Goal: Task Accomplishment & Management: Use online tool/utility

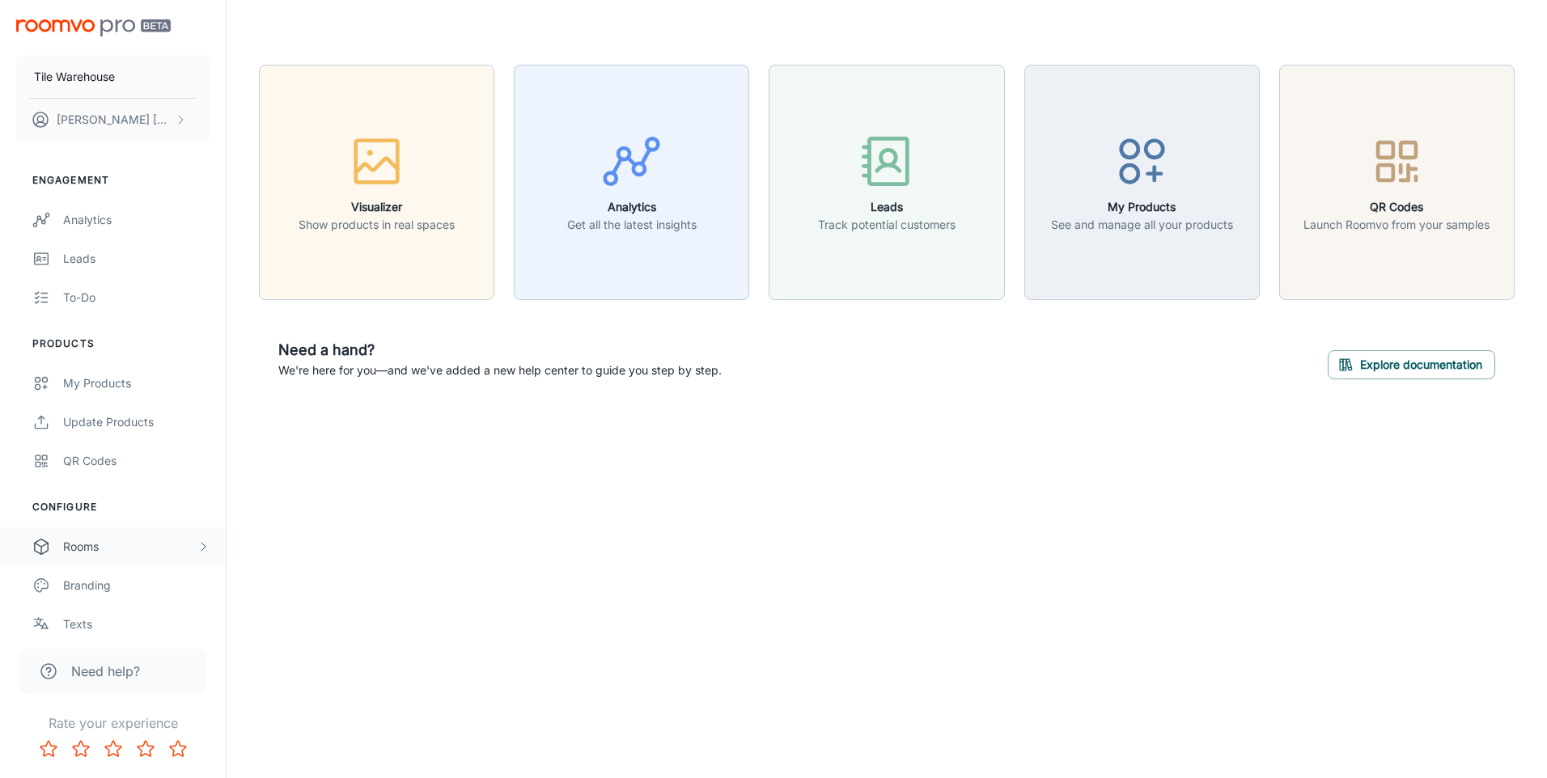
click at [95, 555] on div "Rooms" at bounding box center [129, 547] width 133 height 18
click at [125, 590] on div "My Rooms" at bounding box center [136, 586] width 146 height 18
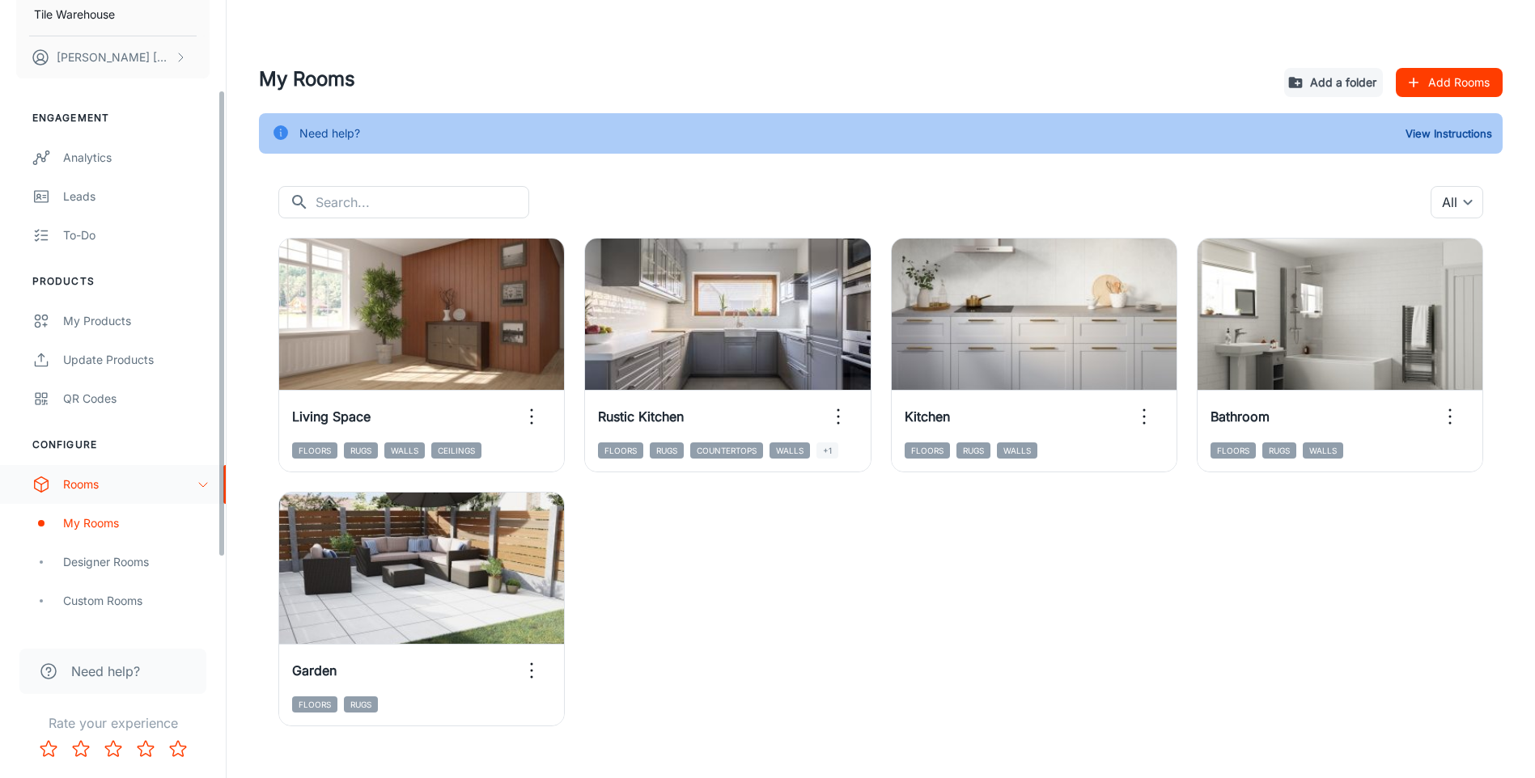
scroll to position [162, 0]
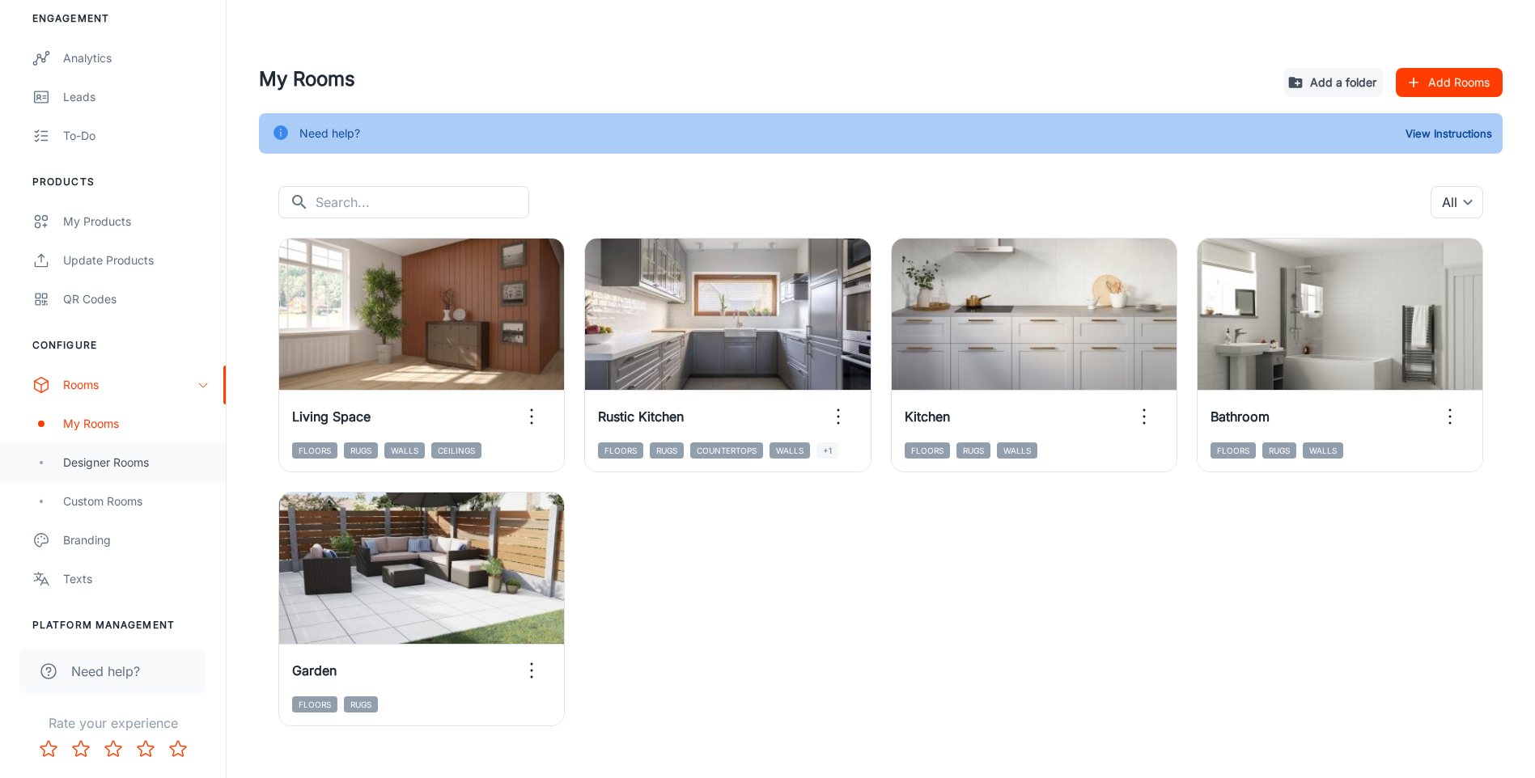
click at [121, 471] on div "Designer Rooms" at bounding box center [136, 463] width 146 height 18
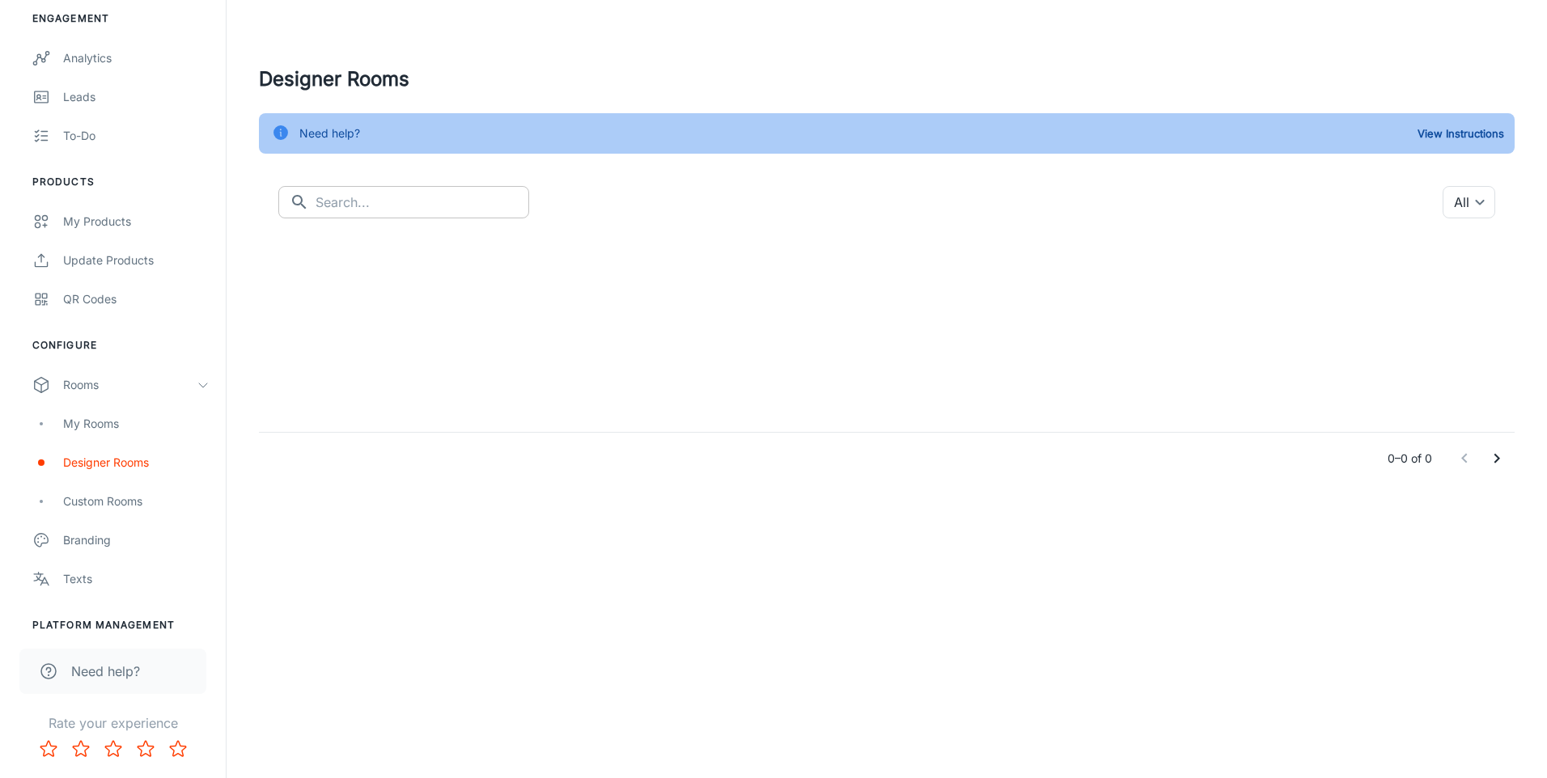
click at [377, 198] on input "text" at bounding box center [422, 202] width 214 height 32
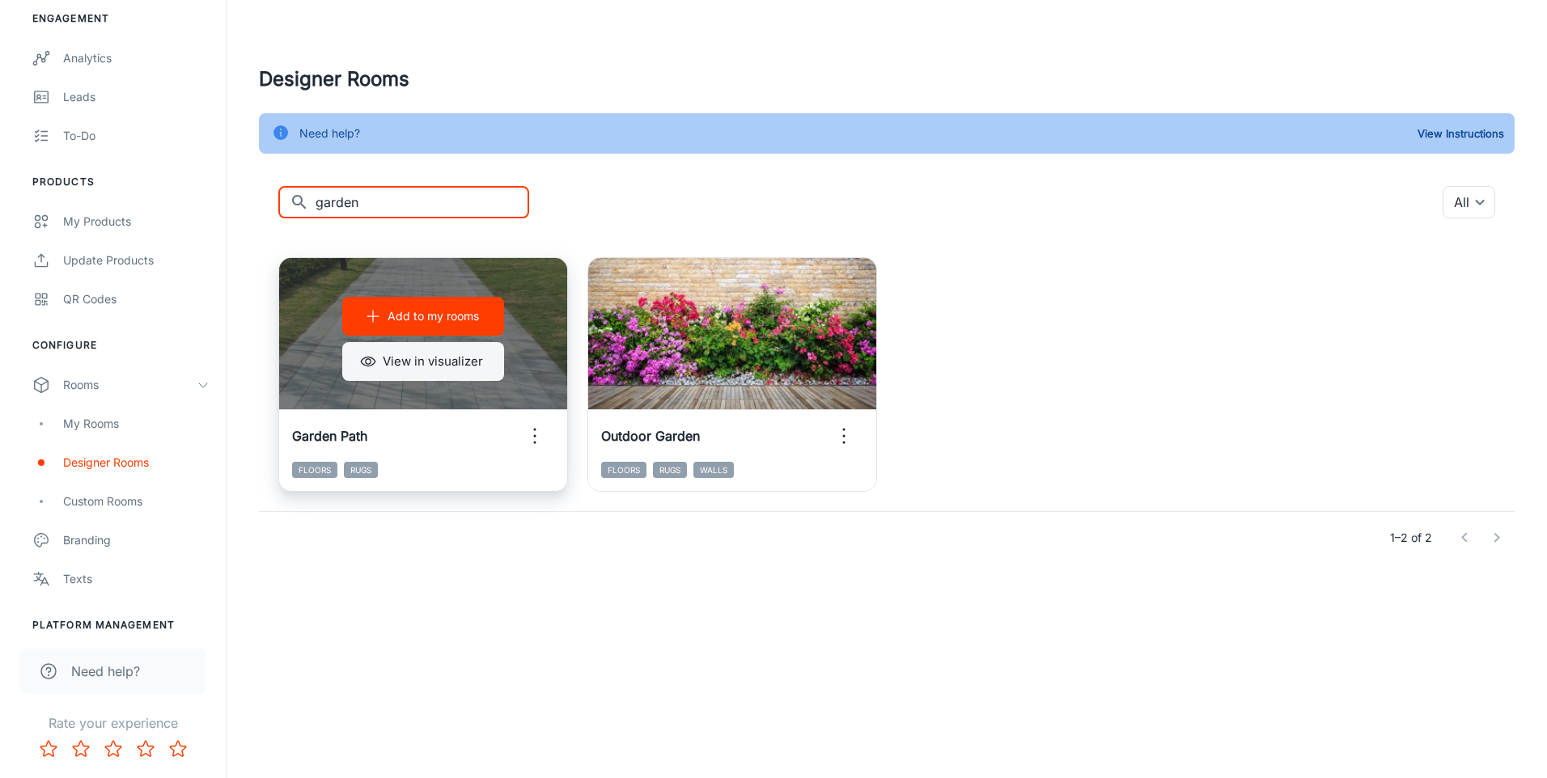
click at [426, 375] on button "View in visualizer" at bounding box center [423, 361] width 162 height 39
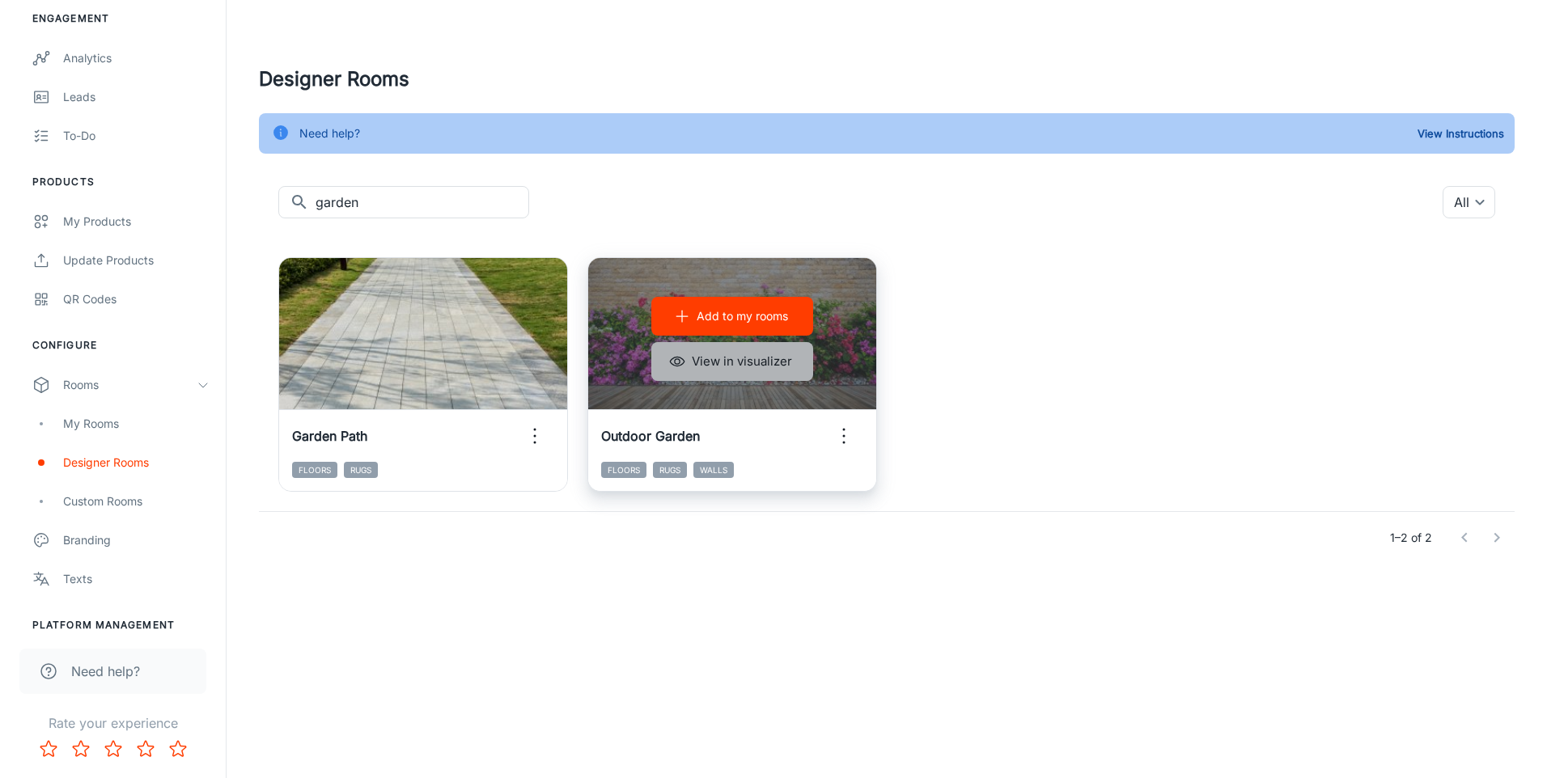
click at [717, 367] on button "View in visualizer" at bounding box center [732, 361] width 162 height 39
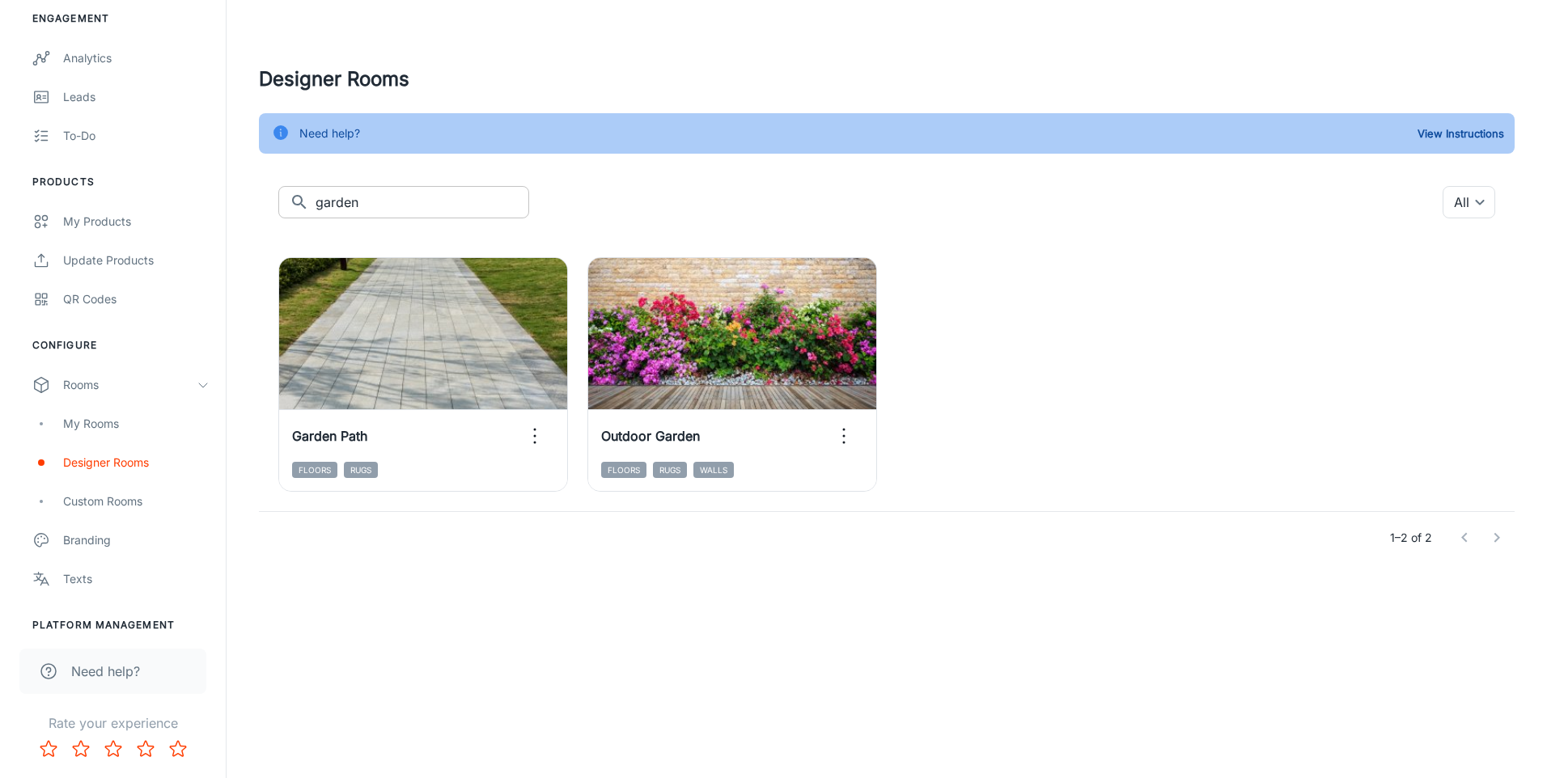
click at [480, 197] on input "garden" at bounding box center [422, 202] width 214 height 32
type input "g"
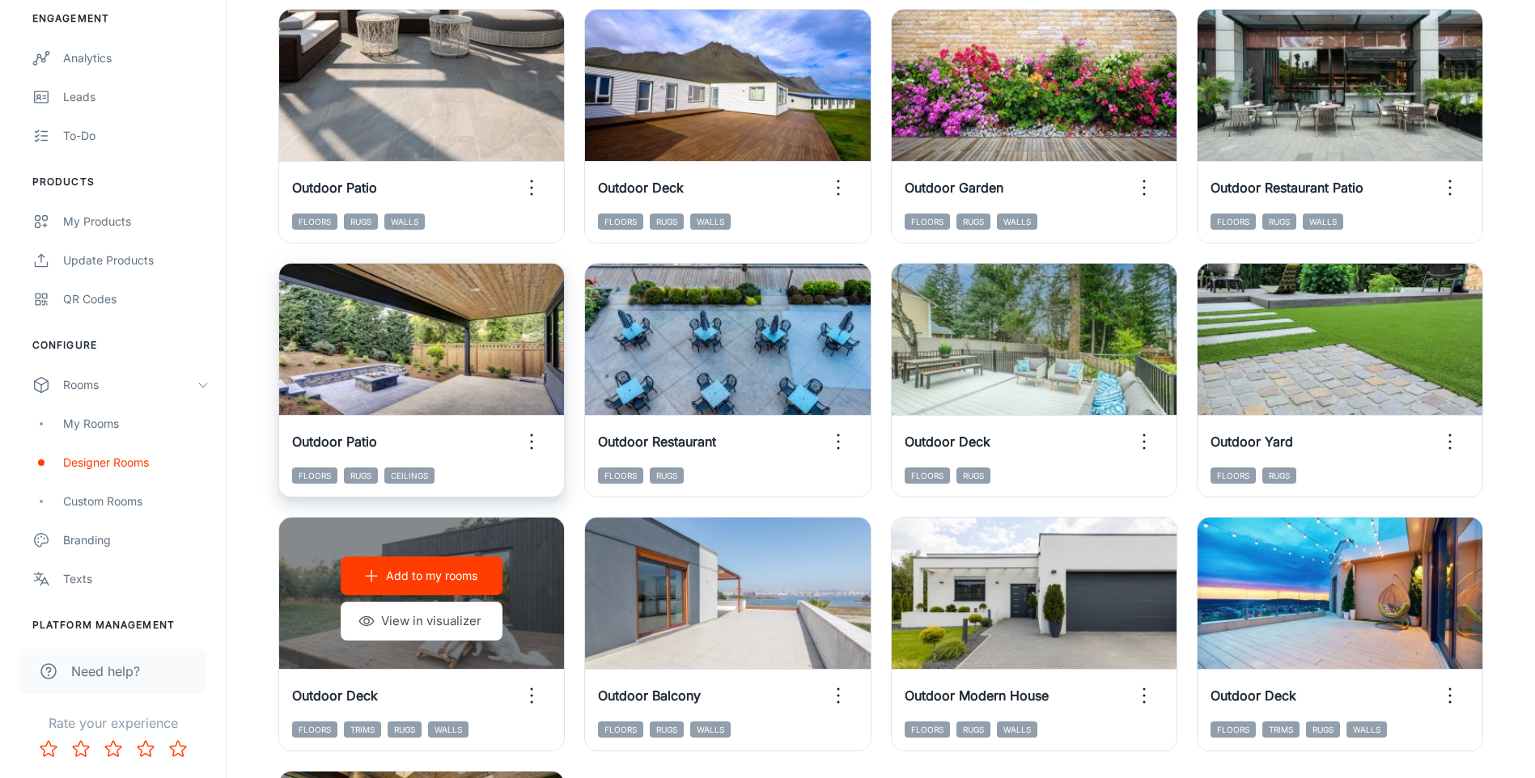
scroll to position [485, 0]
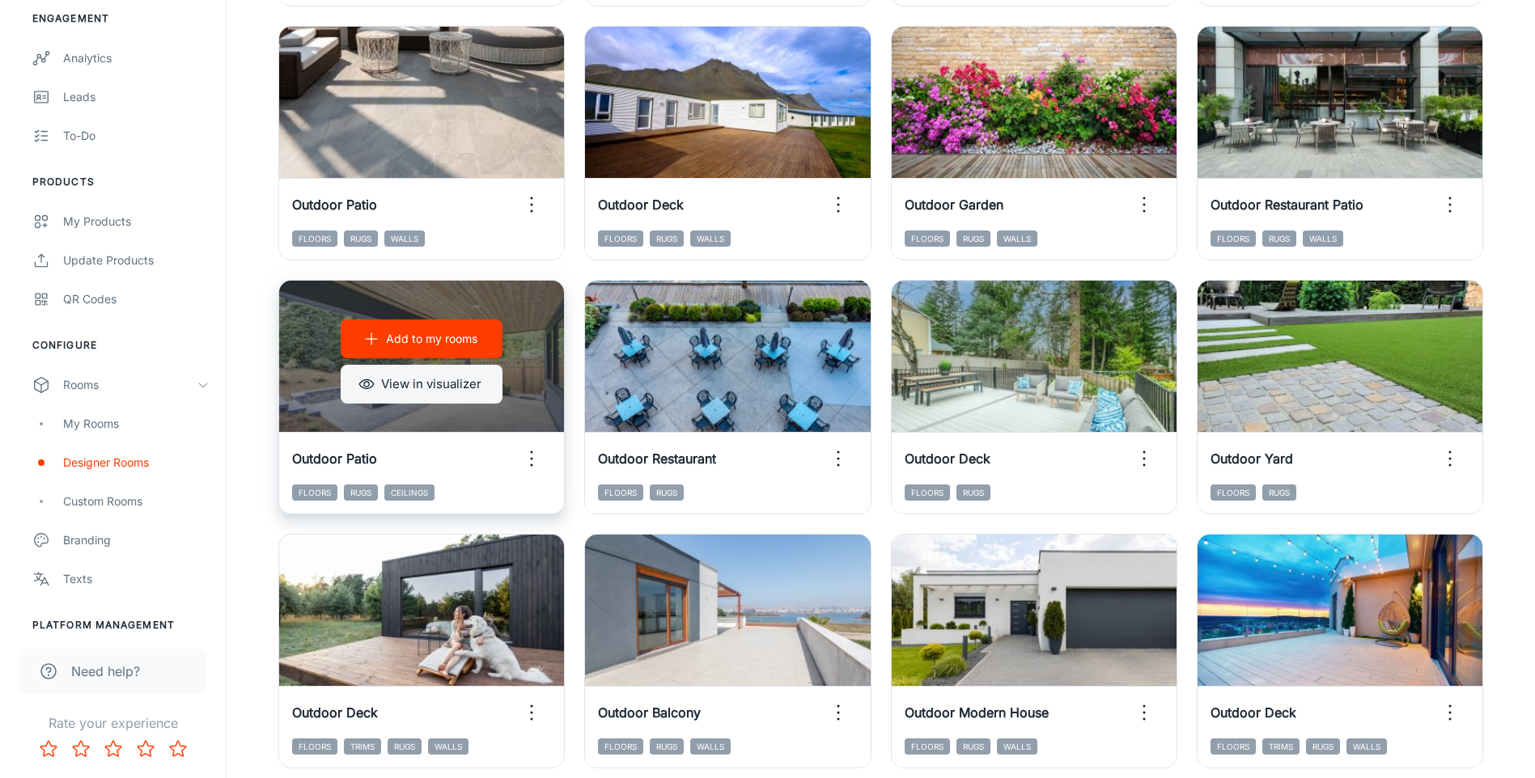
type input "outdoor"
click at [404, 382] on button "View in visualizer" at bounding box center [422, 384] width 162 height 39
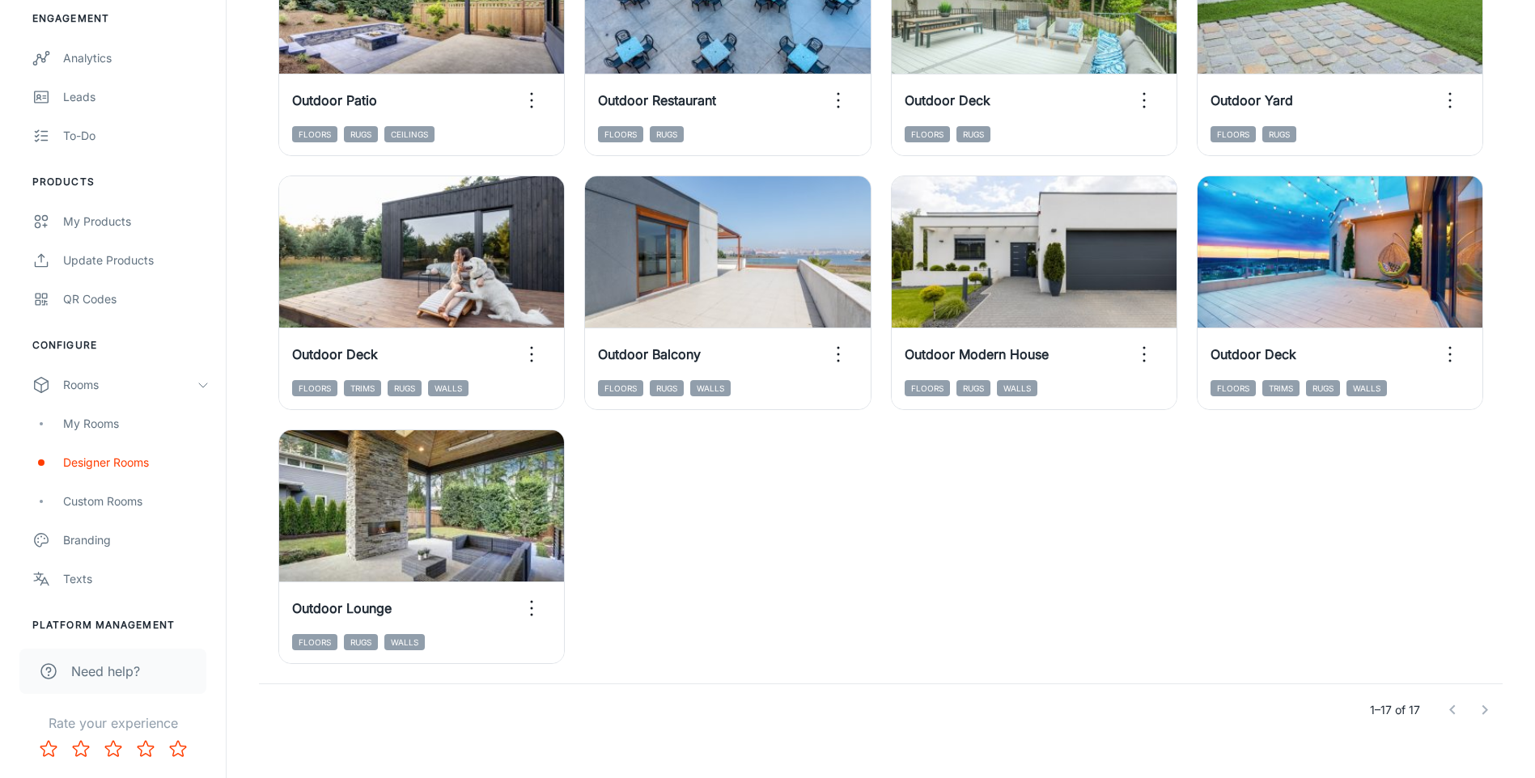
scroll to position [866, 0]
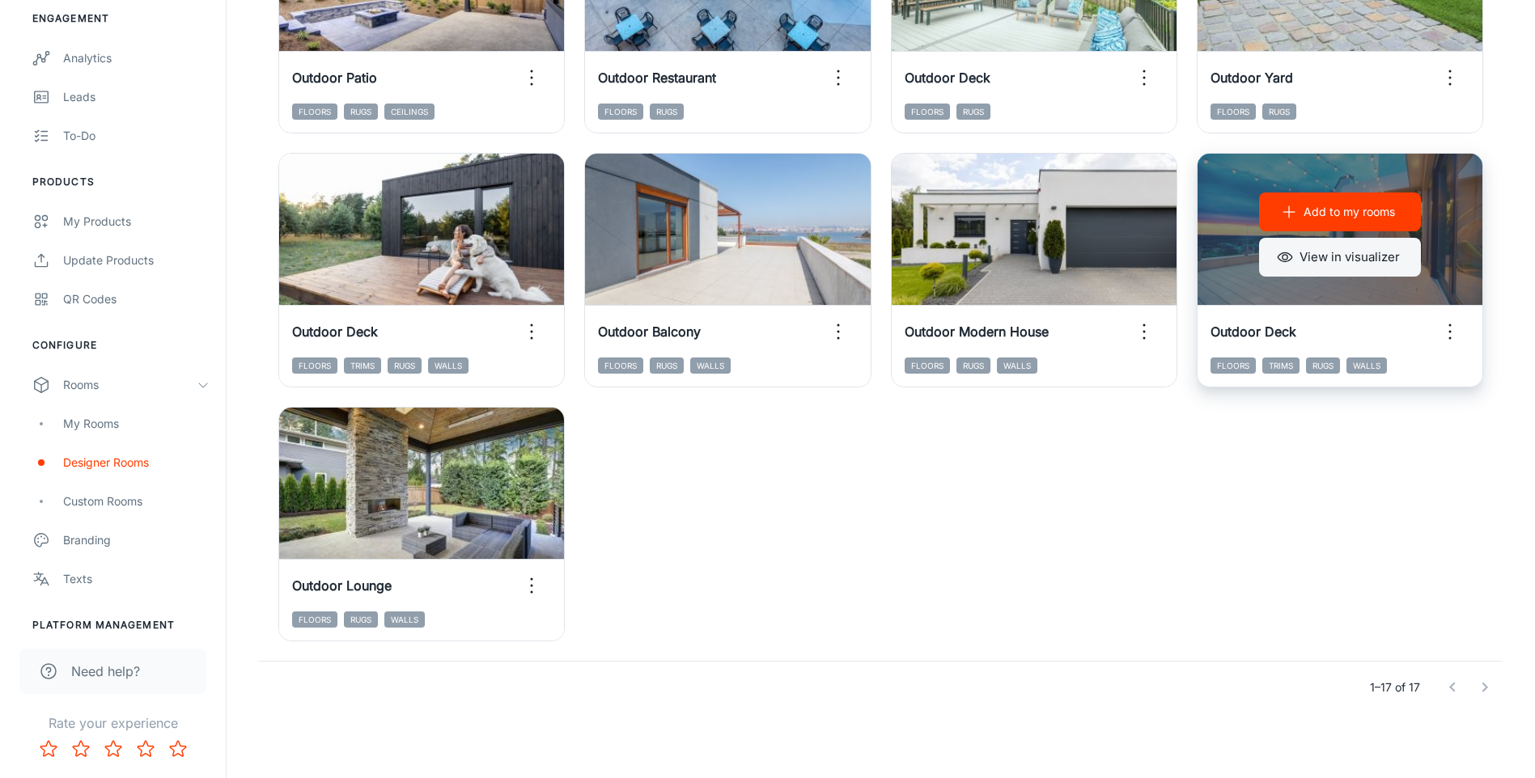
click at [1353, 258] on button "View in visualizer" at bounding box center [1340, 257] width 162 height 39
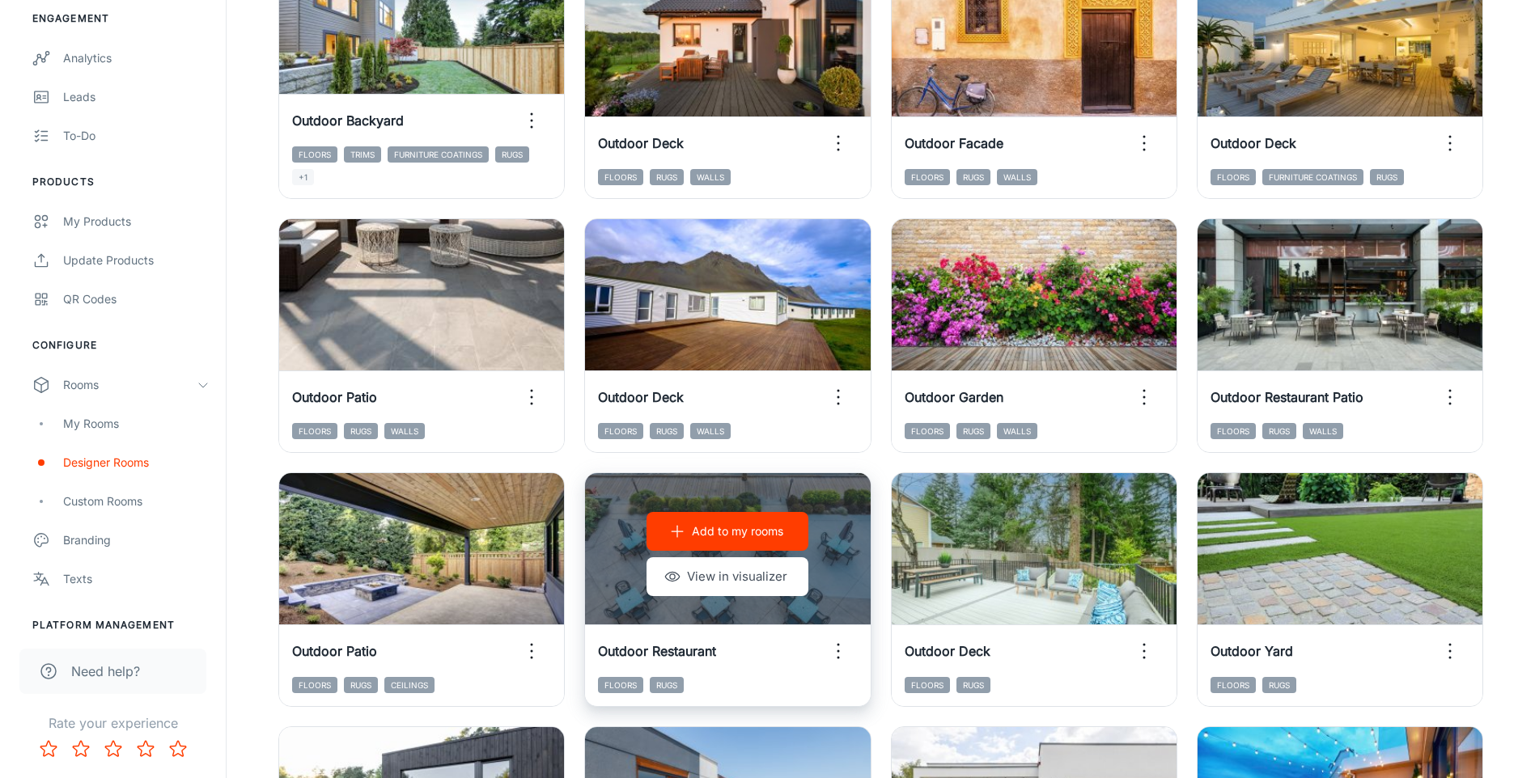
scroll to position [57, 0]
